Goal: Information Seeking & Learning: Learn about a topic

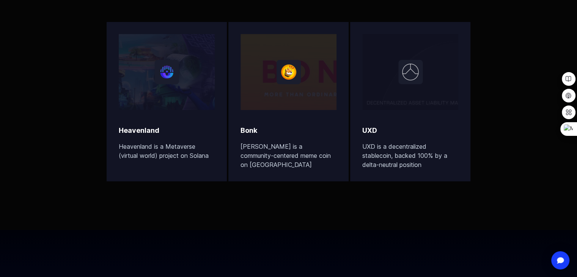
scroll to position [2467, 0]
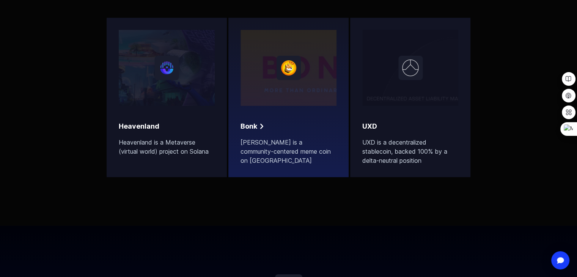
click at [288, 158] on link "[PERSON_NAME] [PERSON_NAME] is a community-centered meme coin on [GEOGRAPHIC_DA…" at bounding box center [288, 97] width 120 height 159
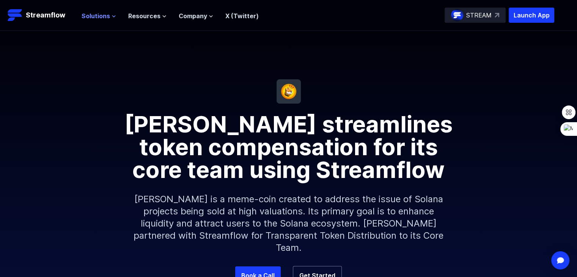
click at [112, 16] on icon at bounding box center [114, 16] width 5 height 5
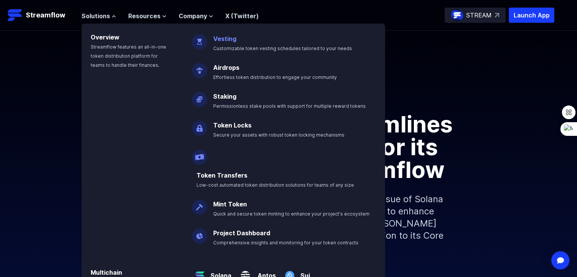
click at [227, 39] on link "Vesting" at bounding box center [224, 39] width 23 height 8
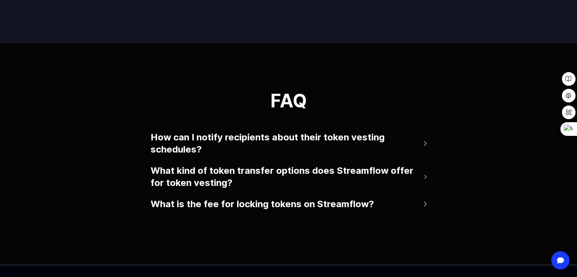
scroll to position [1480, 0]
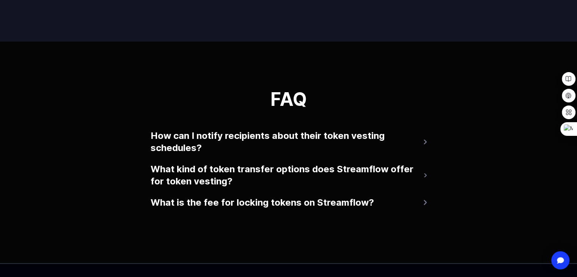
click at [353, 137] on button "How can I notify recipients about their token vesting schedules?" at bounding box center [289, 142] width 276 height 30
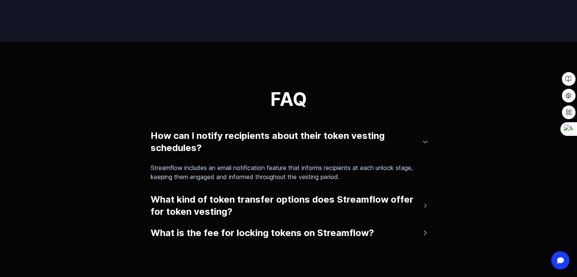
scroll to position [1518, 0]
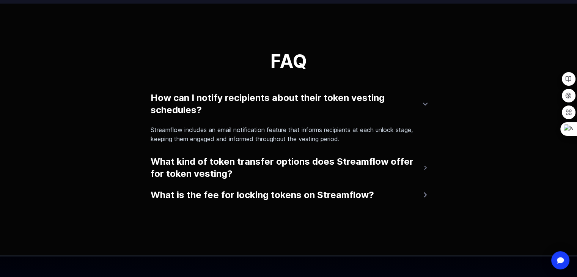
click at [257, 161] on button "What kind of token transfer options does Streamflow offer for token vesting?" at bounding box center [289, 168] width 276 height 30
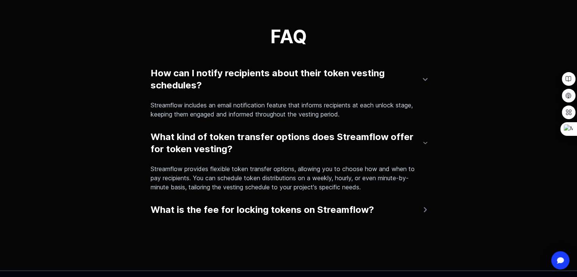
scroll to position [1556, 0]
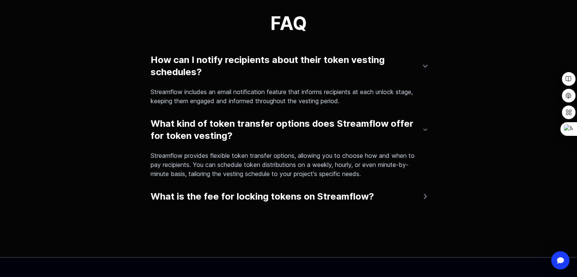
click at [264, 195] on button "What is the fee for locking tokens on Streamflow?" at bounding box center [289, 196] width 276 height 18
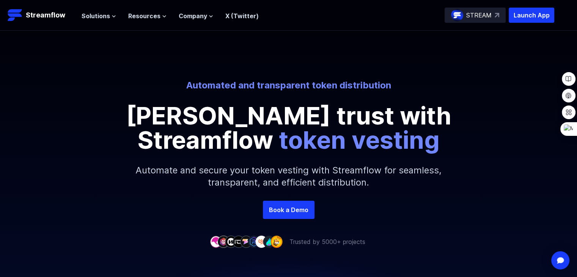
scroll to position [0, 0]
click at [238, 14] on link "X (Twitter)" at bounding box center [241, 16] width 33 height 8
